Goal: Information Seeking & Learning: Learn about a topic

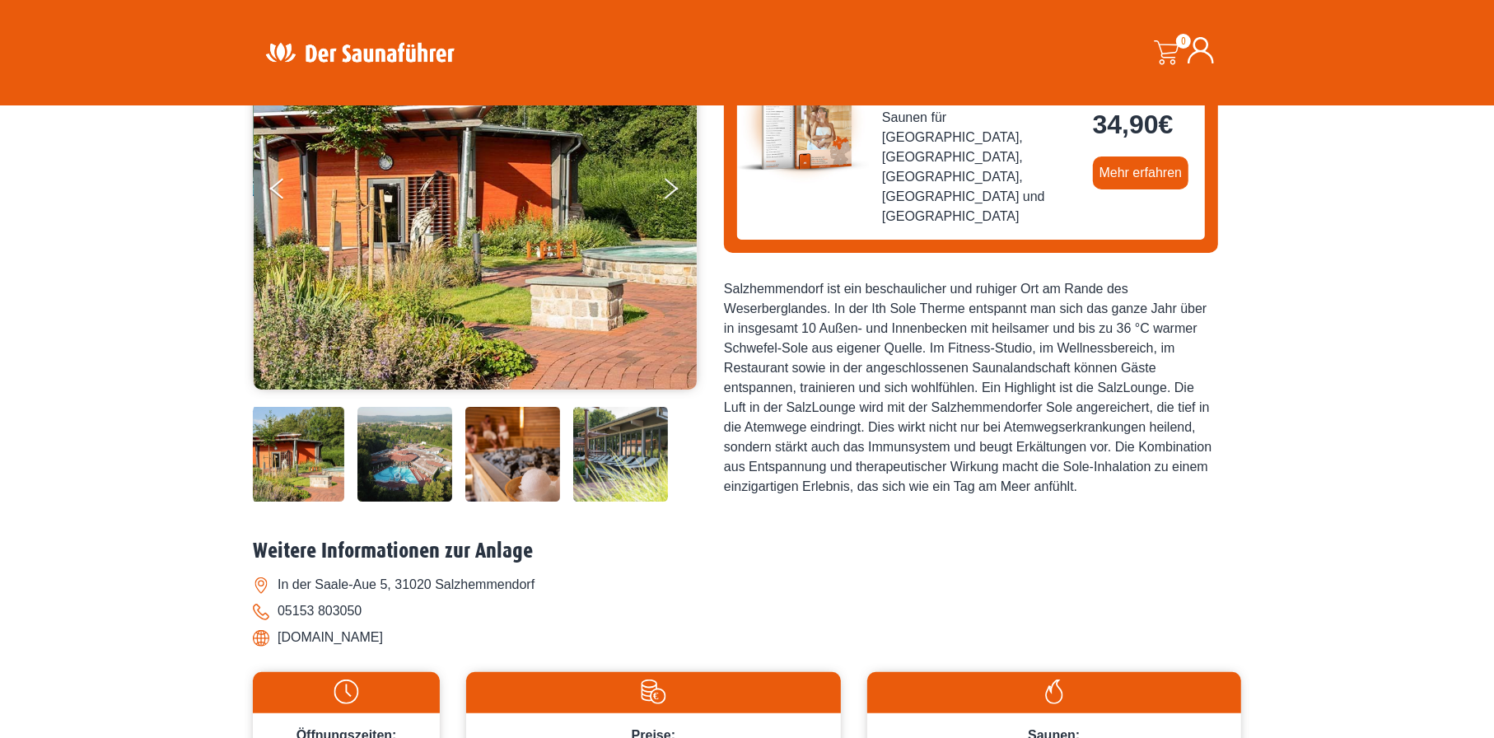
click at [508, 455] on img at bounding box center [512, 454] width 95 height 95
click at [599, 455] on img at bounding box center [620, 454] width 95 height 95
click at [594, 461] on img at bounding box center [620, 454] width 95 height 95
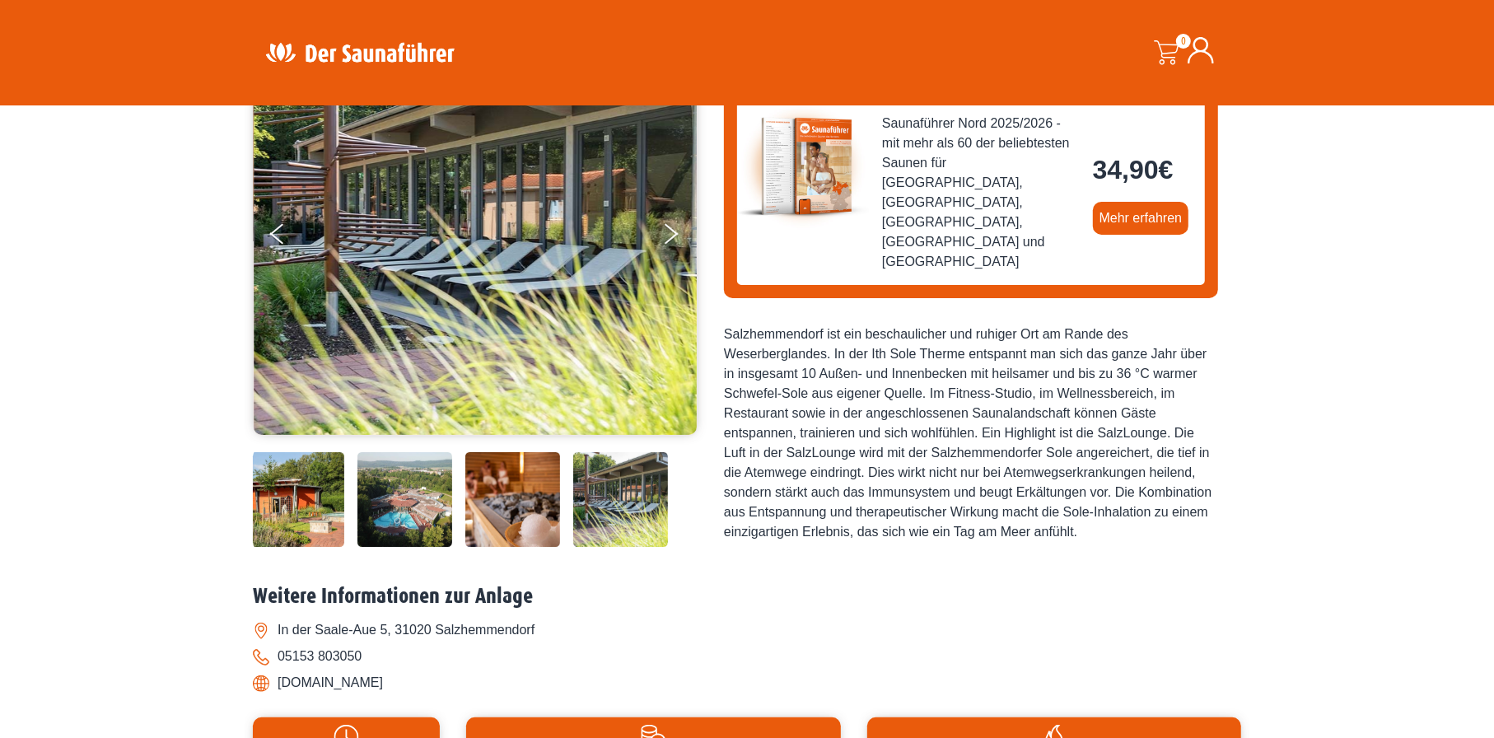
scroll to position [329, 0]
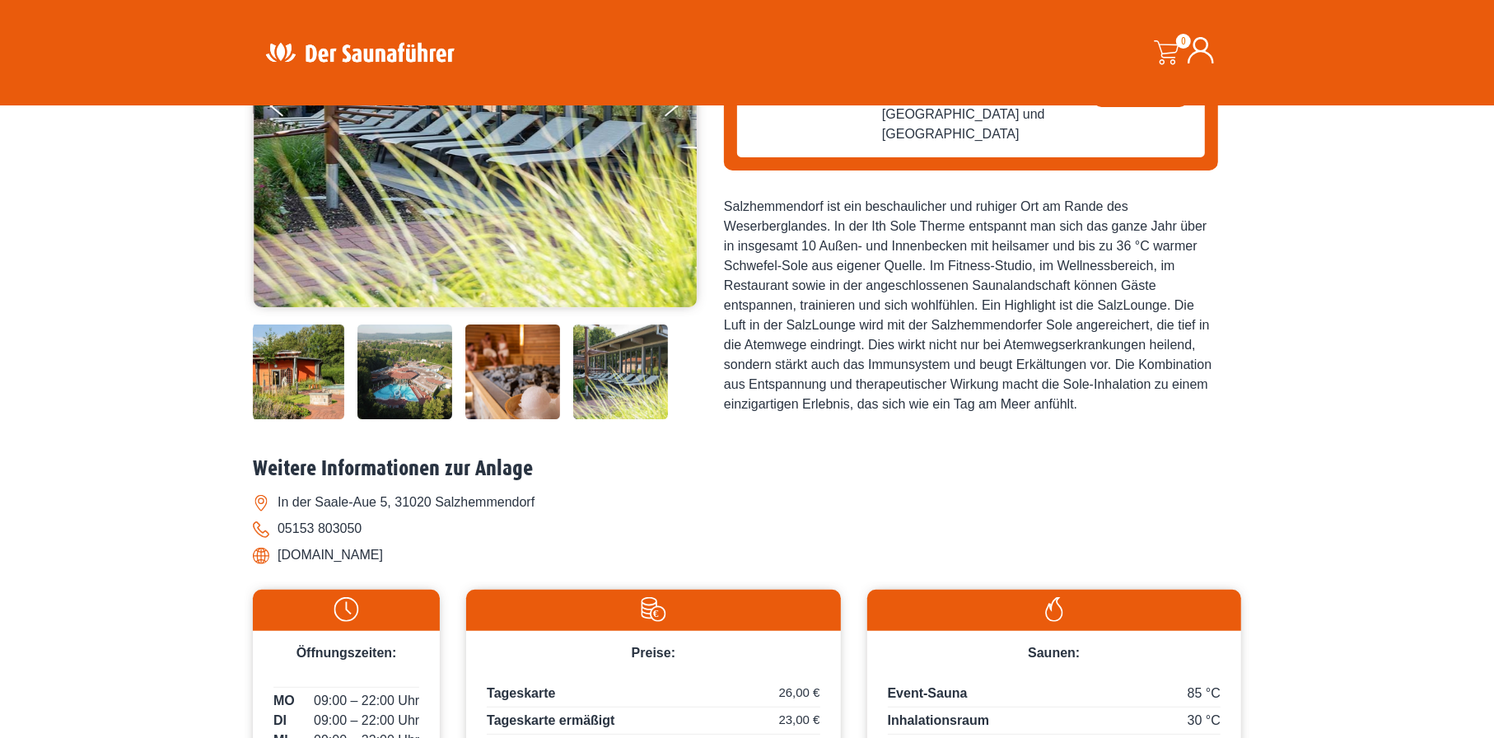
click at [556, 385] on img at bounding box center [512, 371] width 95 height 95
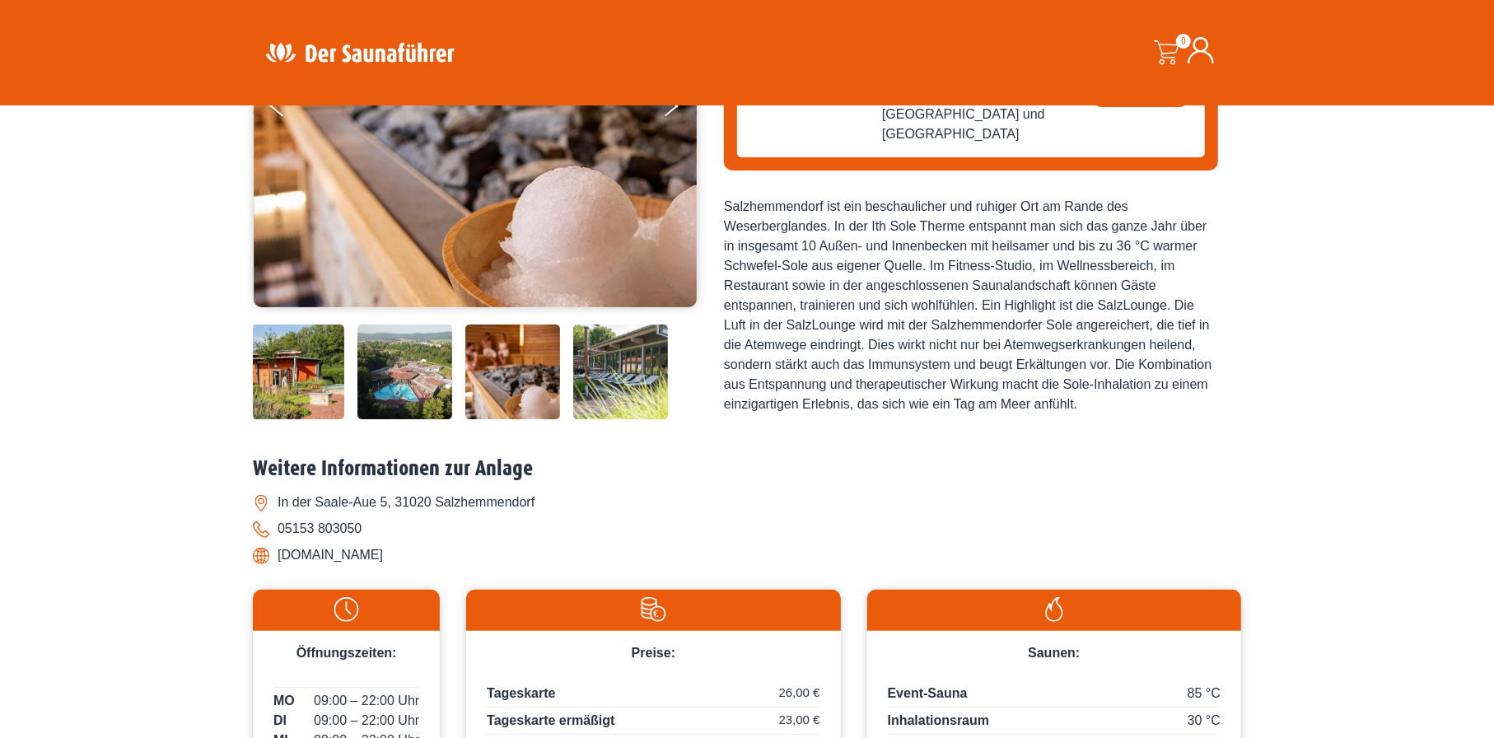
click at [444, 385] on img at bounding box center [404, 371] width 95 height 95
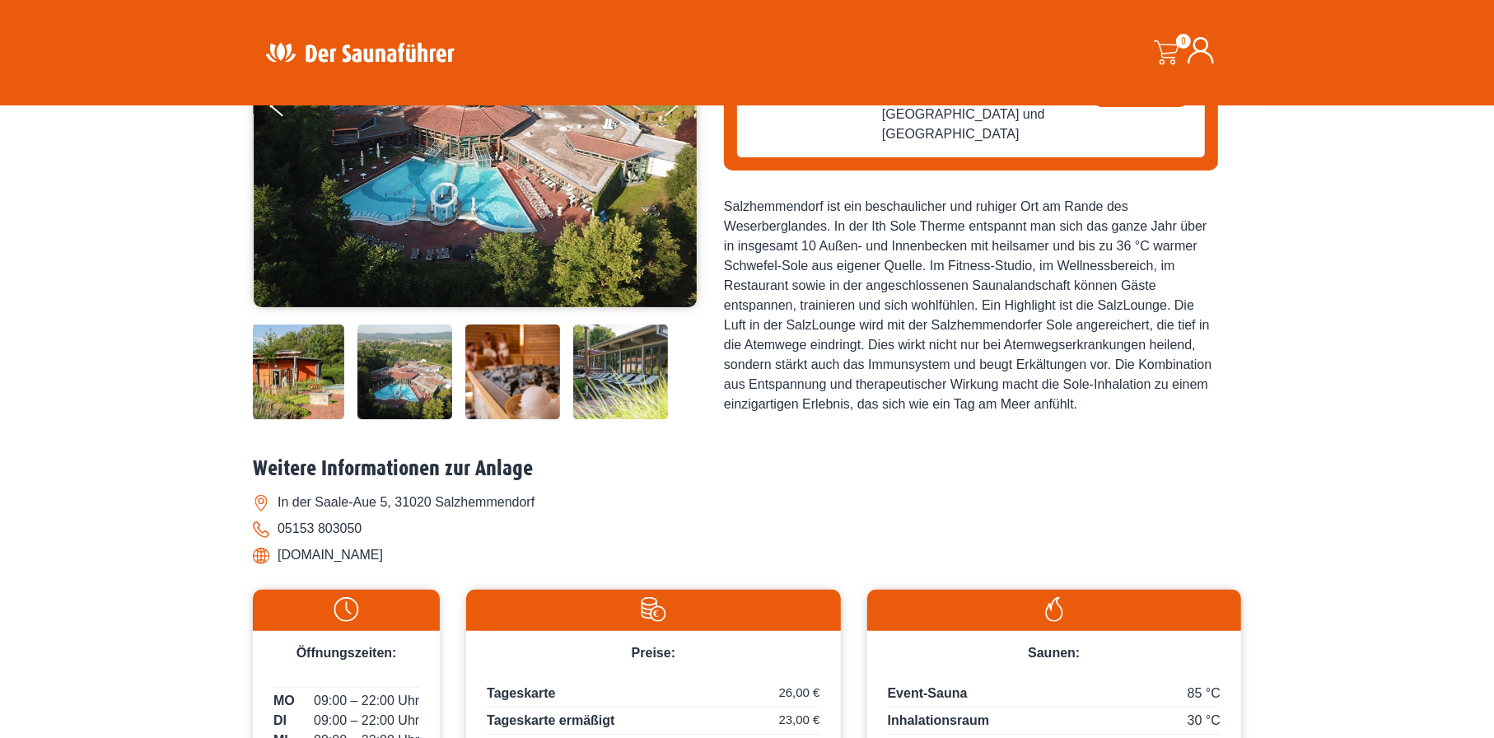
click at [370, 375] on img at bounding box center [404, 371] width 95 height 95
click at [278, 372] on img at bounding box center [296, 371] width 95 height 95
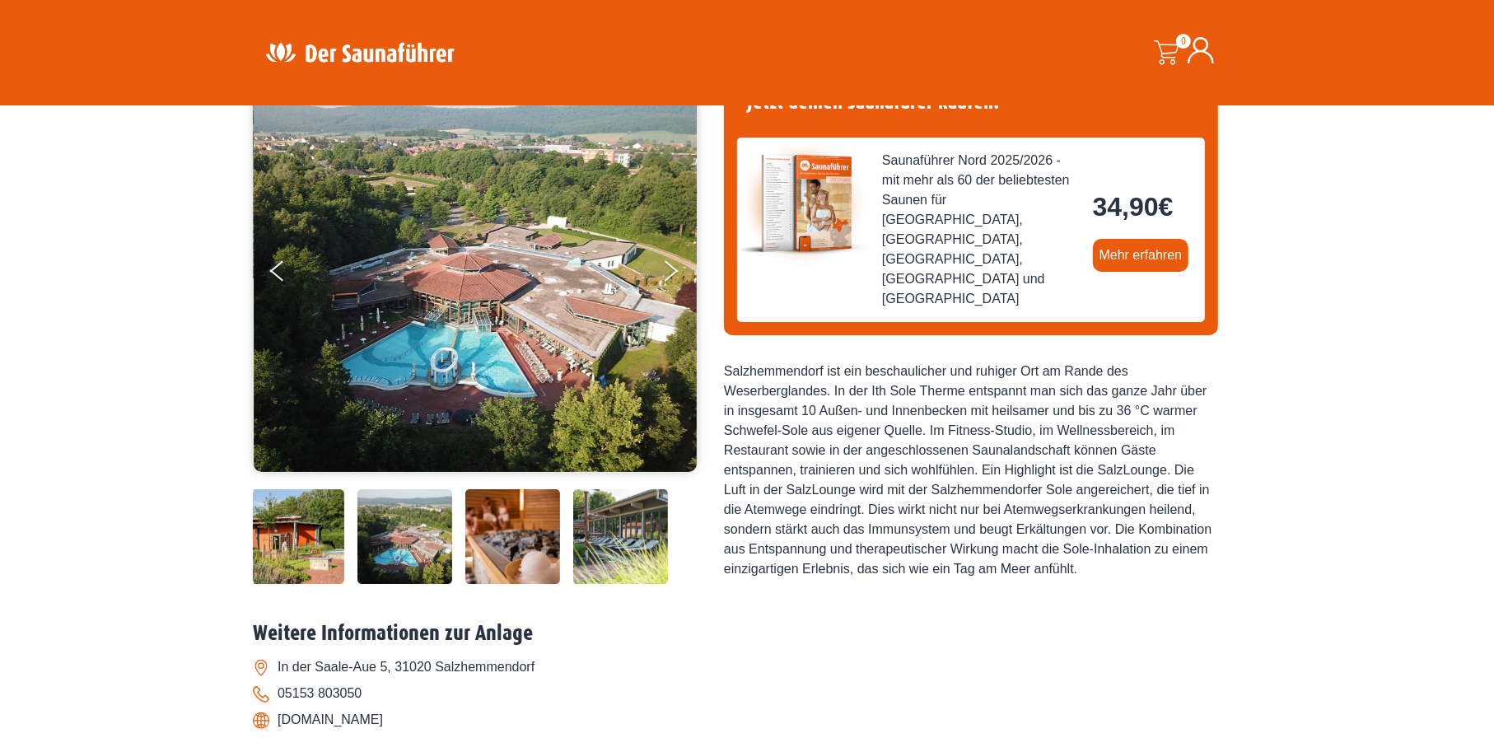
scroll to position [165, 0]
drag, startPoint x: 1124, startPoint y: 522, endPoint x: 716, endPoint y: 335, distance: 448.4
click at [720, 329] on div "34,90 €" at bounding box center [747, 321] width 988 height 533
copy div "Salzhemmendorf ist ein beschaulicher und ruhiger Ort am Rande des Weserbergland…"
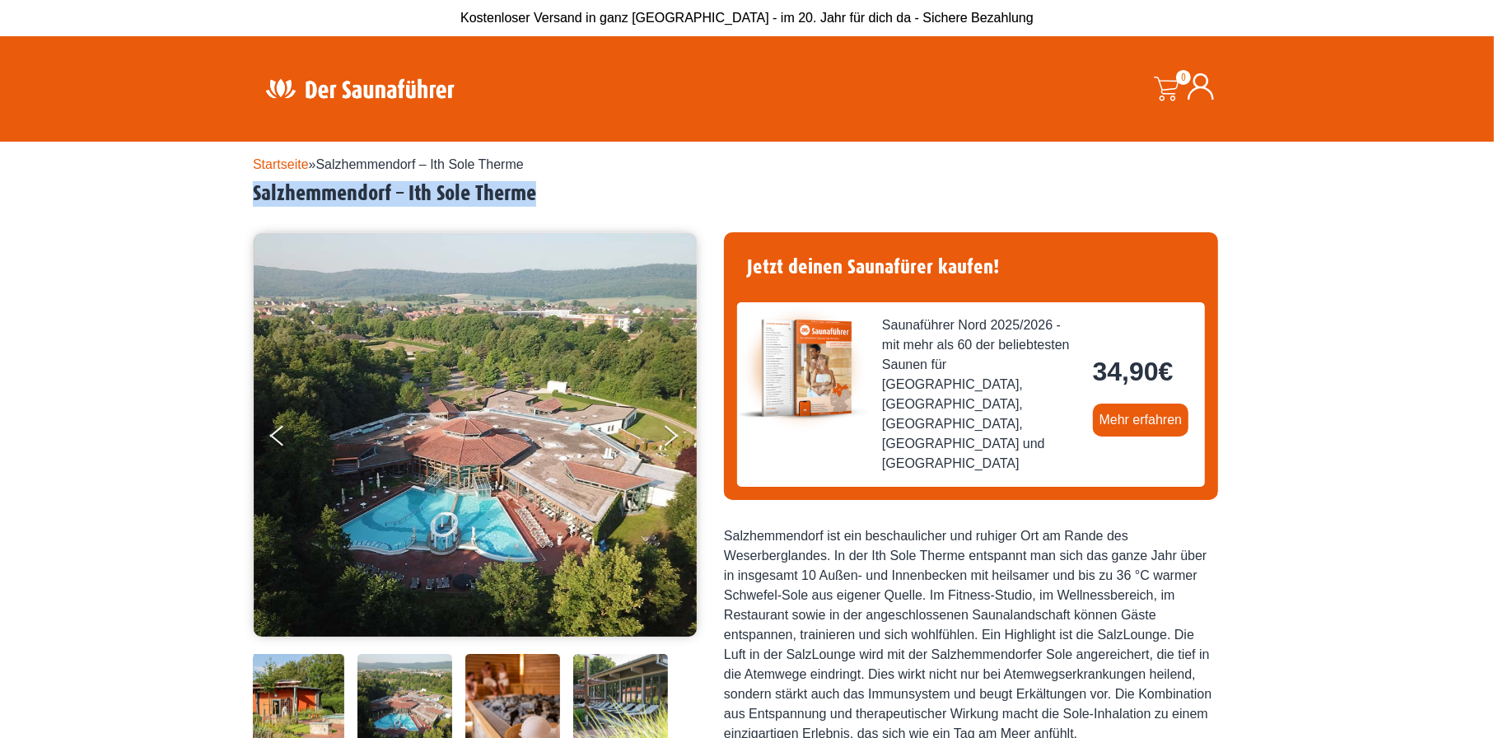
drag, startPoint x: 555, startPoint y: 196, endPoint x: 234, endPoint y: 197, distance: 321.1
click at [234, 197] on div "Startseite » [GEOGRAPHIC_DATA] – Ith Sole Therme Salzhemmendorf – Ith Sole Ther…" at bounding box center [747, 682] width 1494 height 1080
copy h2 "Salzhemmendorf – Ith Sole Therme"
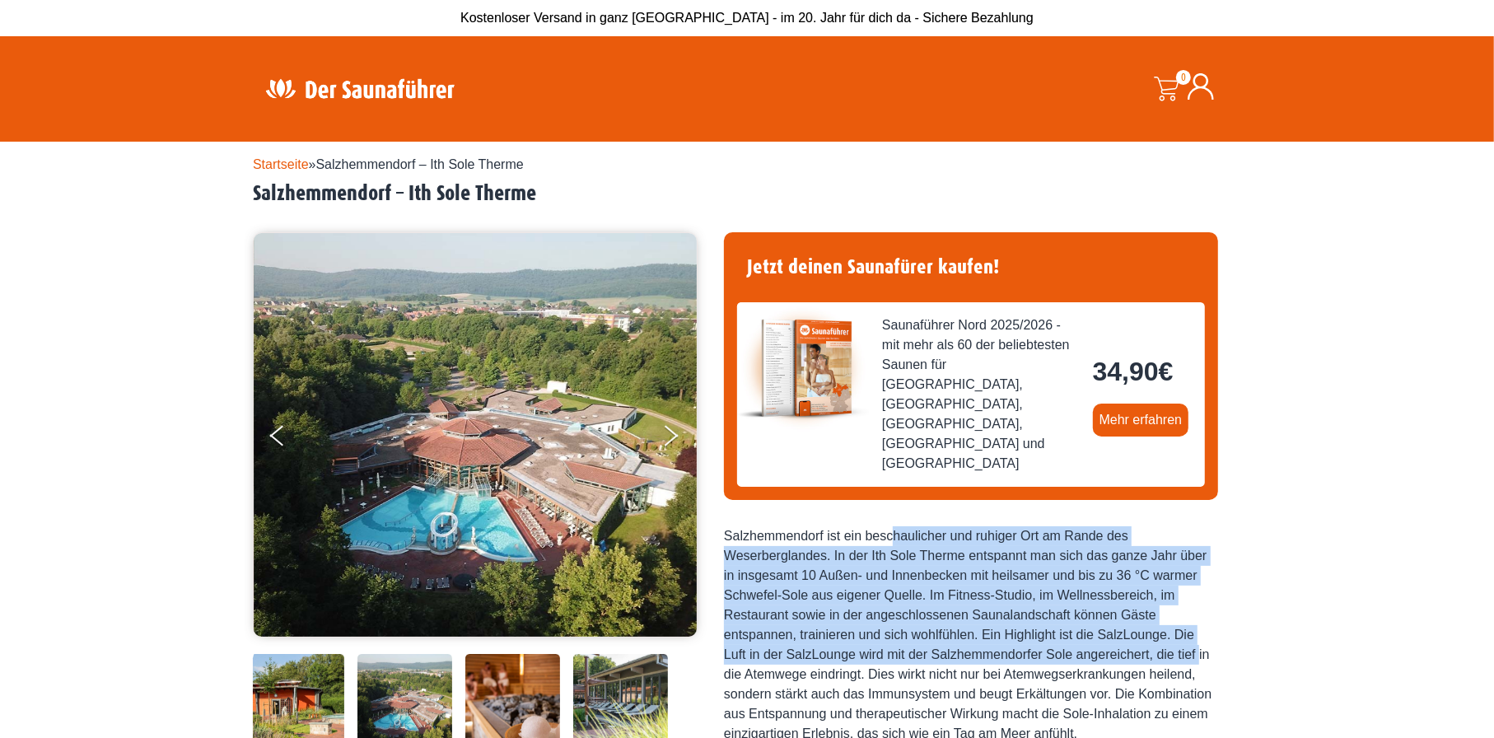
drag, startPoint x: 813, startPoint y: 496, endPoint x: 1064, endPoint y: 608, distance: 275.3
click at [1064, 608] on div "Salzhemmendorf ist ein beschaulicher und ruhiger Ort am Rande des Weserbergland…" at bounding box center [971, 634] width 494 height 217
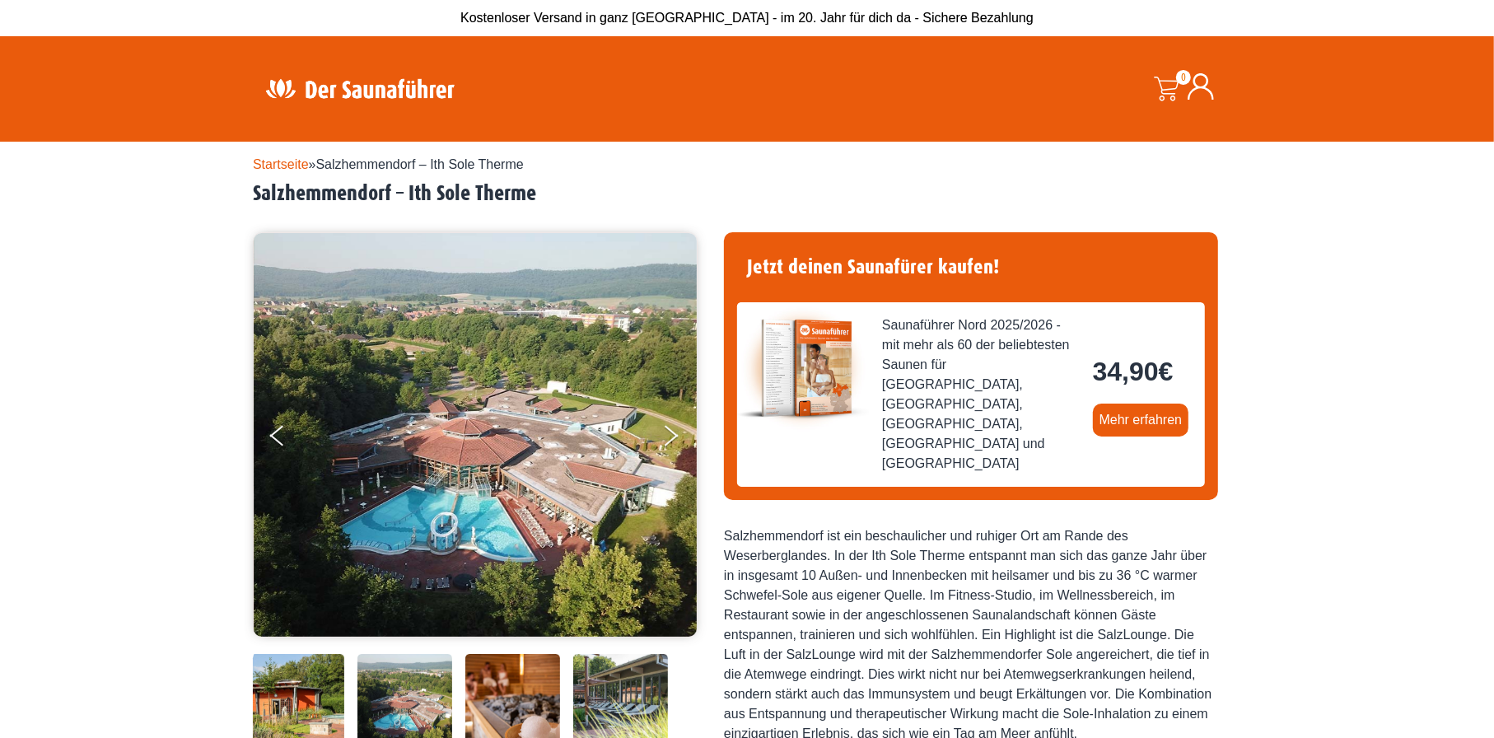
drag, startPoint x: 725, startPoint y: 490, endPoint x: 1110, endPoint y: 703, distance: 439.7
click at [1110, 703] on div "Jetzt deinen Saunafürer kaufen! Saunaführer Nord 2025/2026 - mit mehr als 60 de…" at bounding box center [971, 492] width 494 height 520
copy div "Salzhemmendorf ist ein beschaulicher und ruhiger Ort am Rande des Weserbergland…"
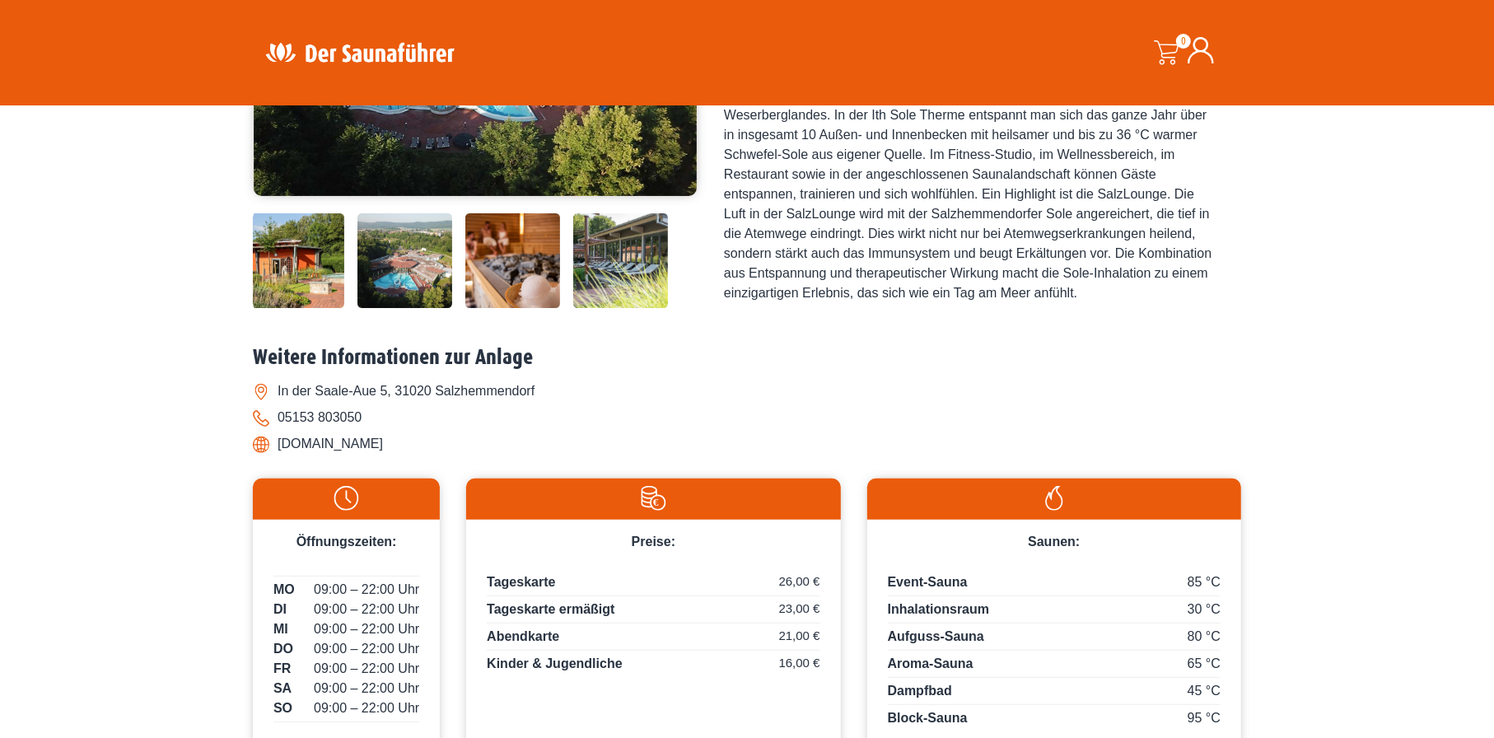
scroll to position [247, 0]
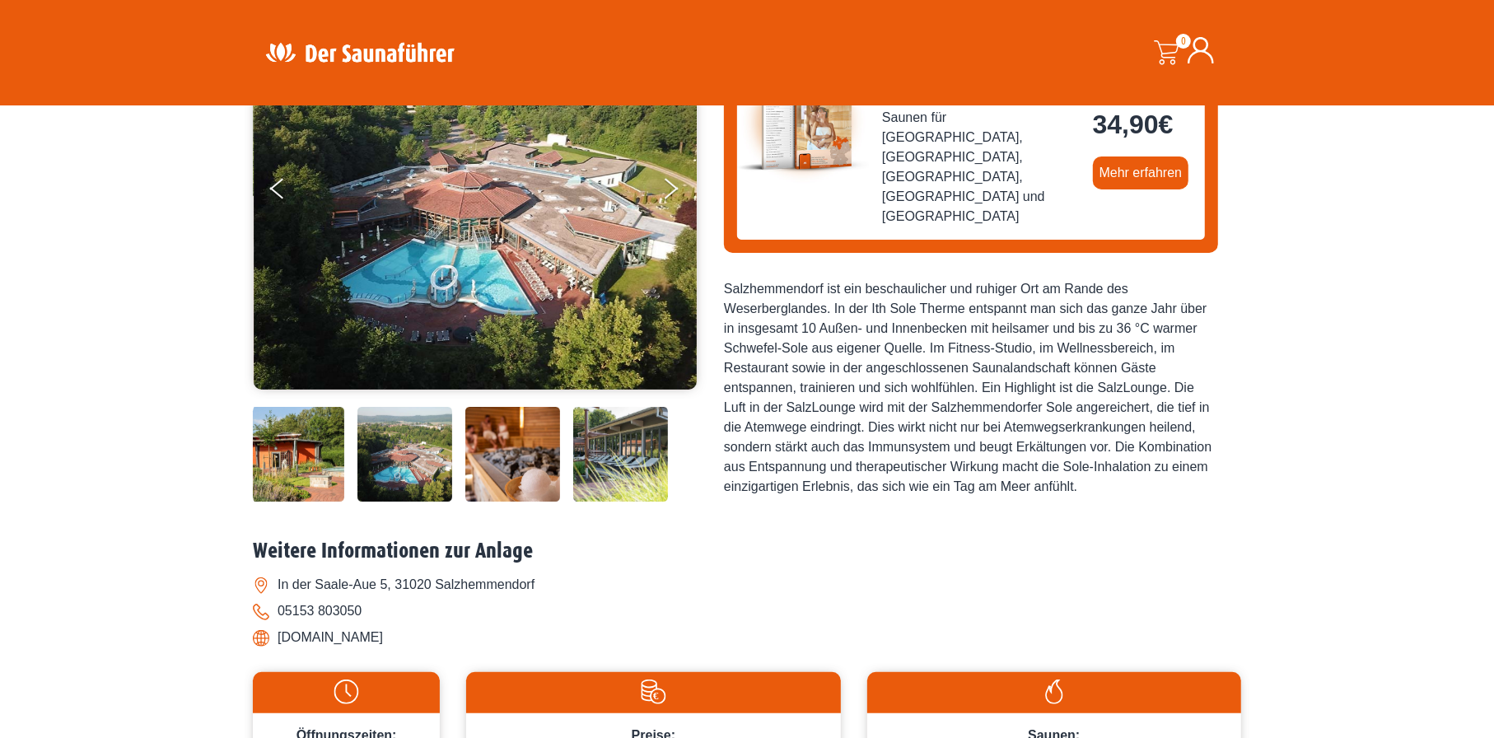
click at [526, 459] on img at bounding box center [512, 454] width 95 height 95
click at [553, 493] on img at bounding box center [512, 454] width 95 height 95
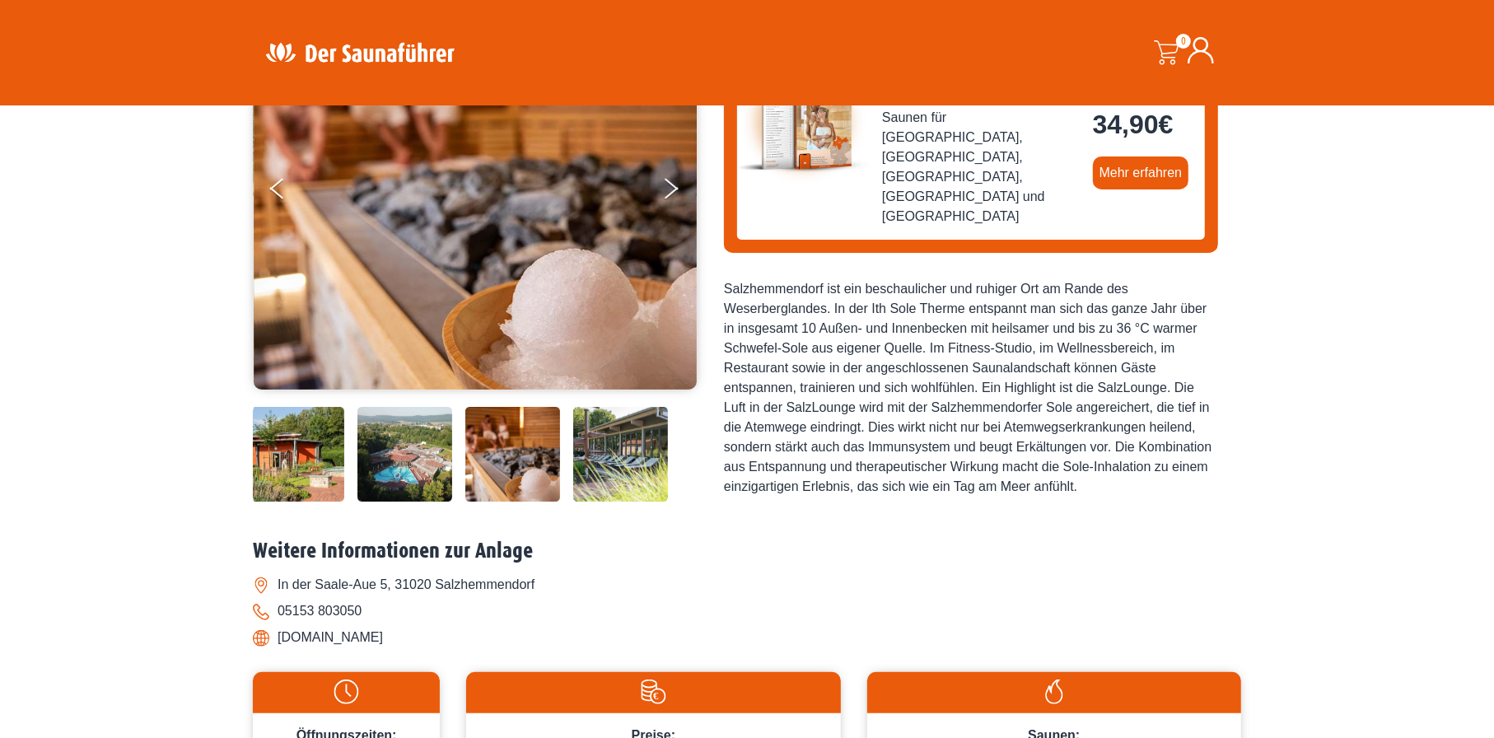
click at [636, 460] on img at bounding box center [620, 454] width 95 height 95
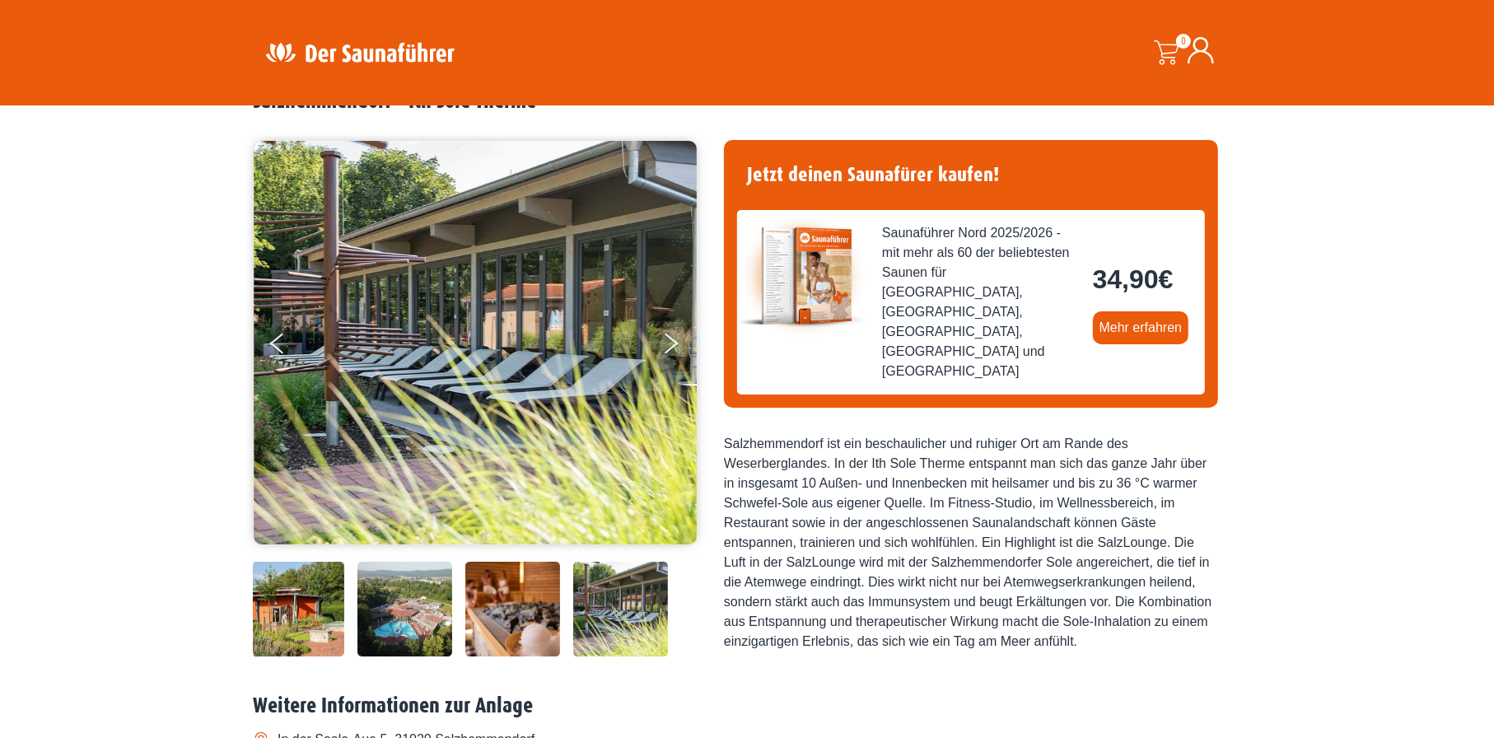
scroll to position [82, 0]
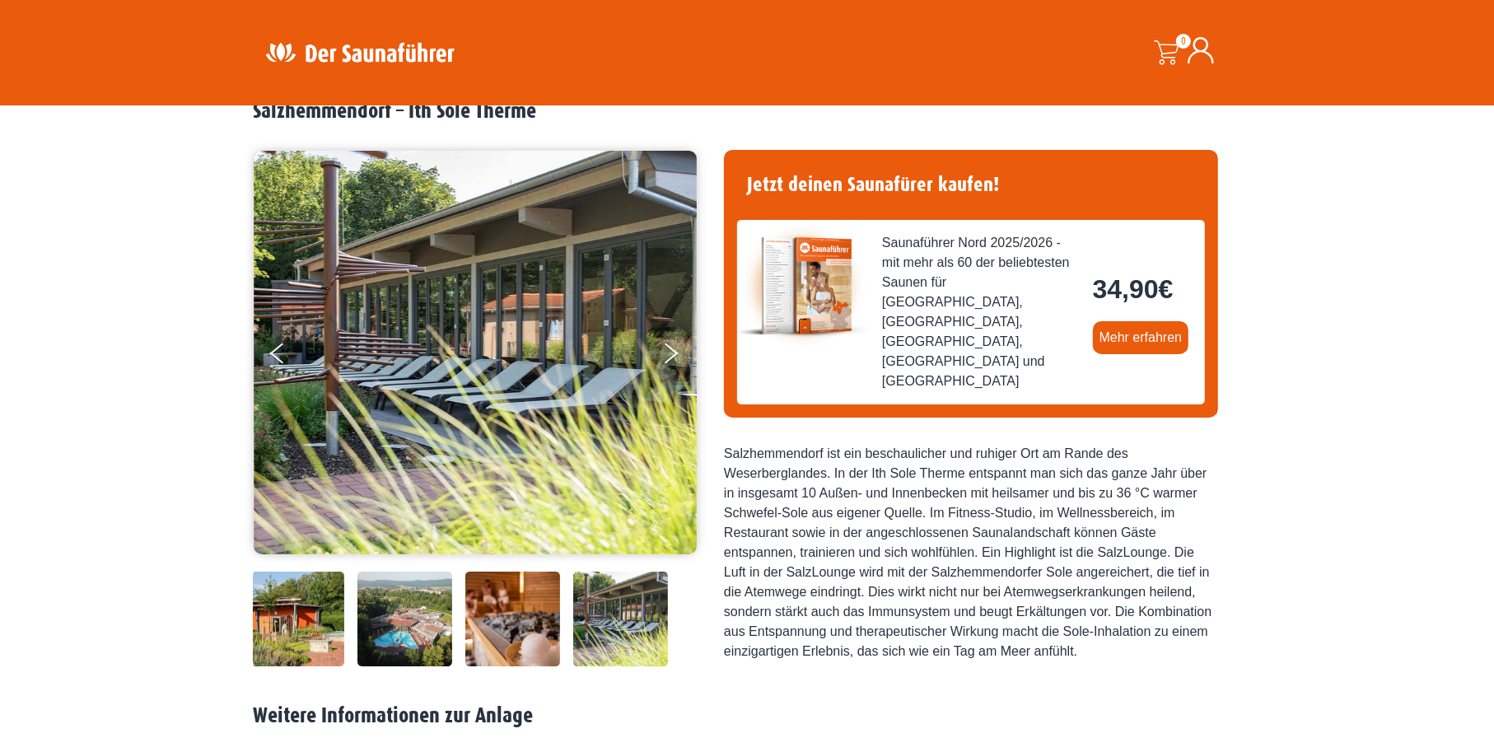
click at [659, 357] on img at bounding box center [476, 352] width 444 height 403
click at [664, 339] on button "Next" at bounding box center [681, 356] width 41 height 41
drag, startPoint x: 665, startPoint y: 340, endPoint x: 667, endPoint y: 356, distance: 15.7
click at [666, 340] on button "Next" at bounding box center [681, 356] width 41 height 41
click at [549, 628] on img at bounding box center [512, 618] width 95 height 95
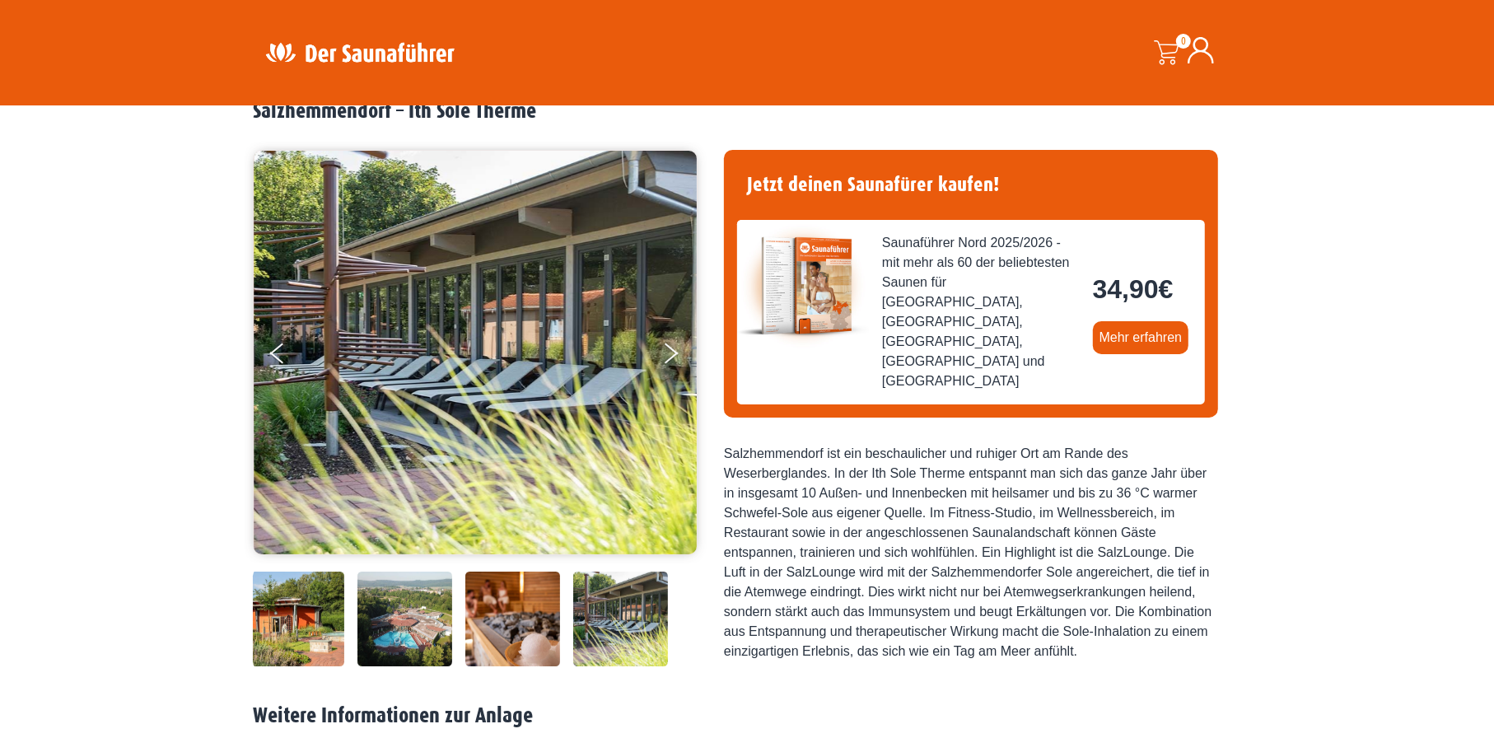
click at [420, 636] on img at bounding box center [404, 618] width 95 height 95
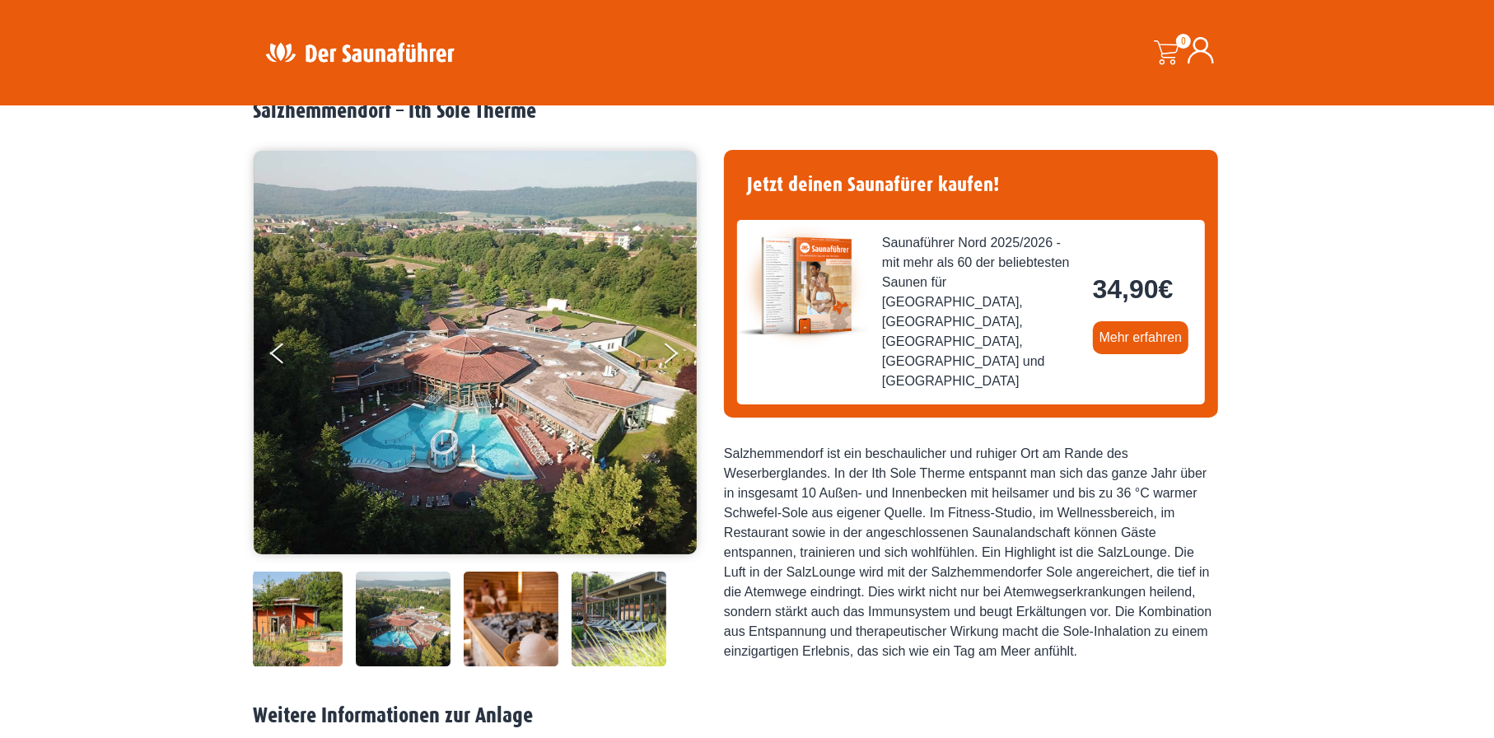
click at [326, 633] on img at bounding box center [295, 618] width 95 height 95
click at [263, 628] on img at bounding box center [296, 618] width 95 height 95
click at [276, 627] on img at bounding box center [296, 618] width 95 height 95
